Goal: Answer question/provide support: Share knowledge or assist other users

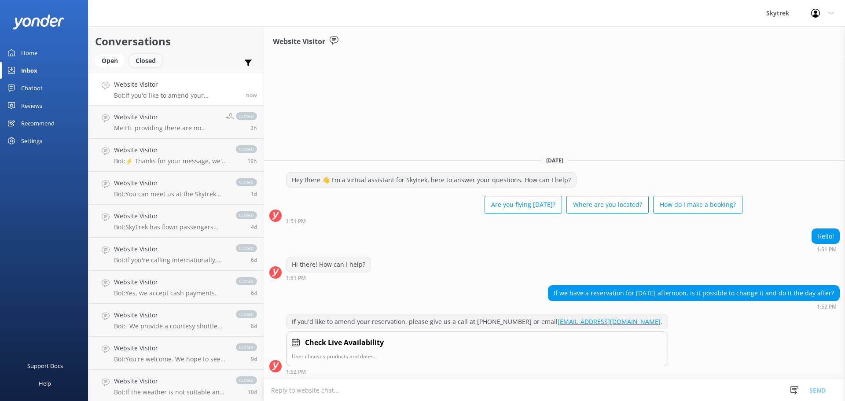
click at [147, 62] on div "Closed" at bounding box center [145, 60] width 33 height 13
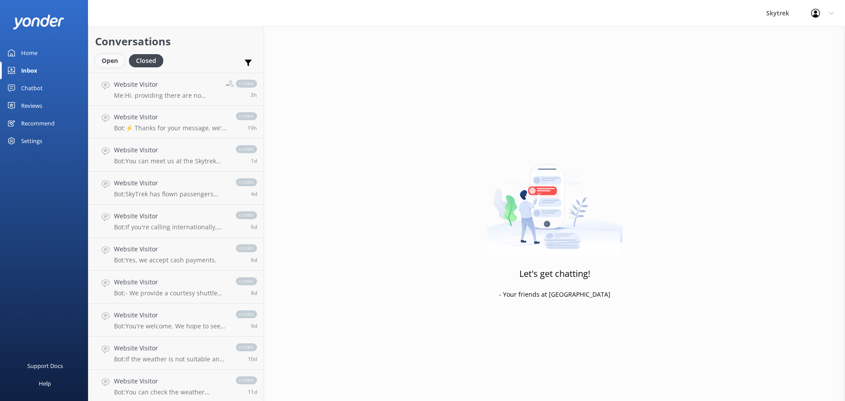
click at [101, 61] on div "Open" at bounding box center [109, 60] width 29 height 13
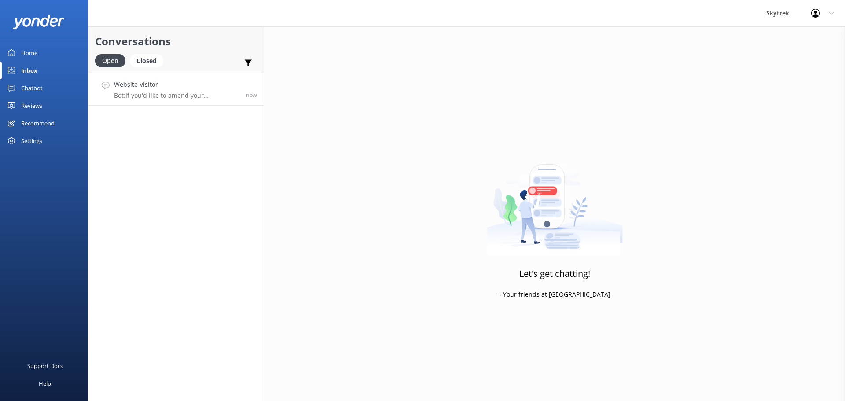
click at [171, 93] on p "Bot: If you'd like to amend your reservation, please give us a call at [PHONE_N…" at bounding box center [176, 96] width 125 height 8
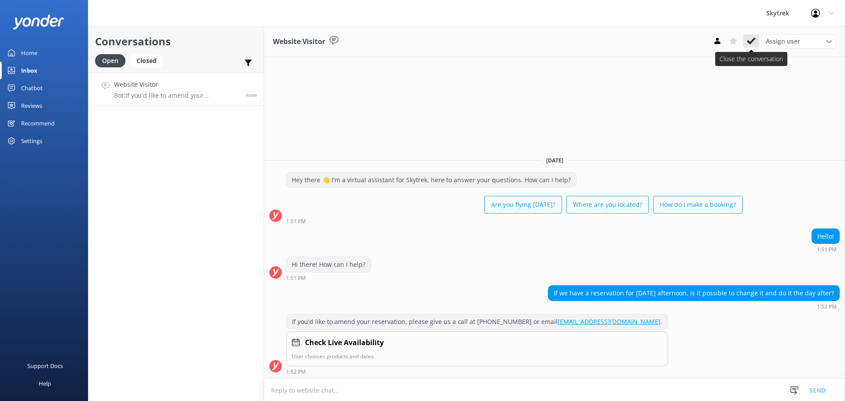
click at [751, 42] on use at bounding box center [751, 40] width 9 height 7
